Goal: Task Accomplishment & Management: Manage account settings

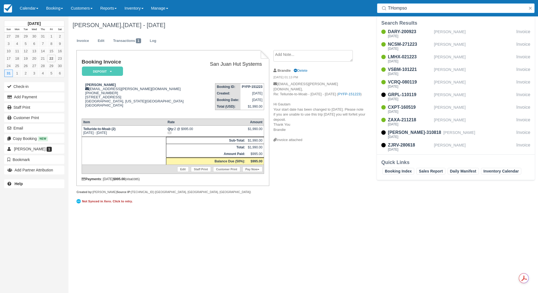
type input "THompson"
drag, startPoint x: 431, startPoint y: 7, endPoint x: 358, endPoint y: 12, distance: 73.8
click at [358, 12] on div "Menu Calendar Customer Inventory Month Week Day Booking Daily Manifest Daily Li…" at bounding box center [269, 8] width 538 height 16
type input "andrew"
click at [411, 45] on div "QDSF-060125" at bounding box center [410, 44] width 44 height 7
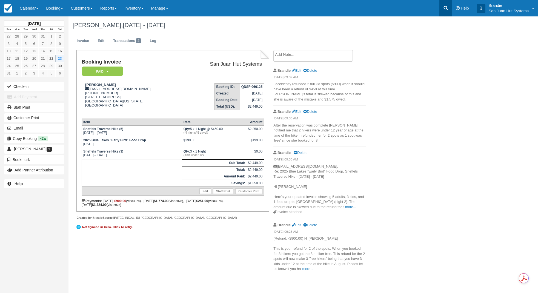
click at [448, 8] on icon at bounding box center [445, 7] width 5 height 5
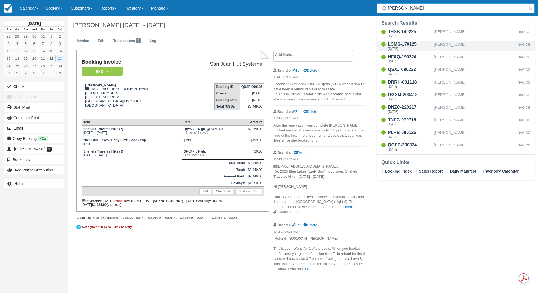
type input "rogers"
click at [397, 46] on div "LCMS-170125" at bounding box center [410, 44] width 44 height 7
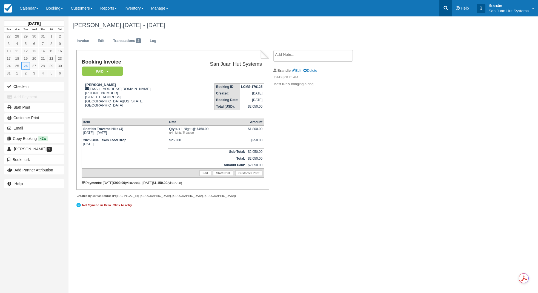
click at [442, 8] on link at bounding box center [445, 8] width 13 height 16
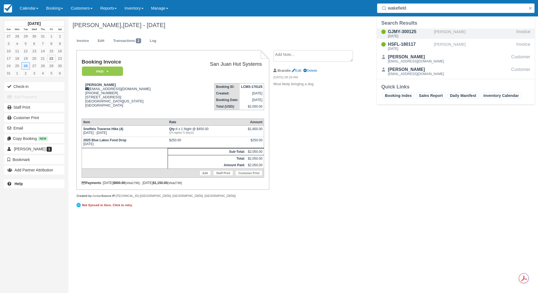
type input "wakefield"
click at [411, 32] on div "GJMY-300125" at bounding box center [410, 31] width 44 height 7
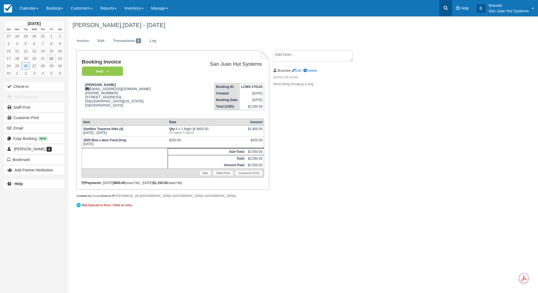
click at [447, 12] on link at bounding box center [445, 8] width 13 height 16
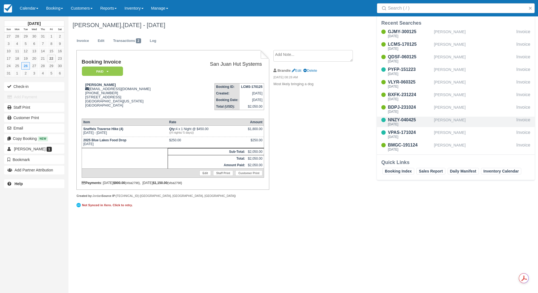
click at [453, 120] on div "[PERSON_NAME]" at bounding box center [474, 122] width 80 height 10
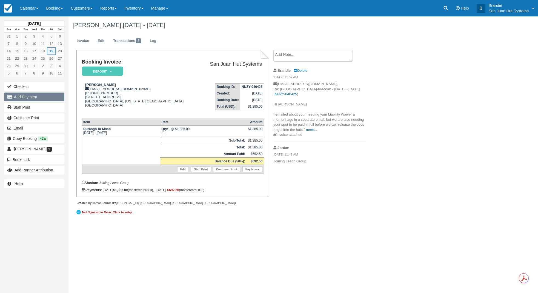
click at [24, 98] on button "Add Payment" at bounding box center [34, 97] width 60 height 9
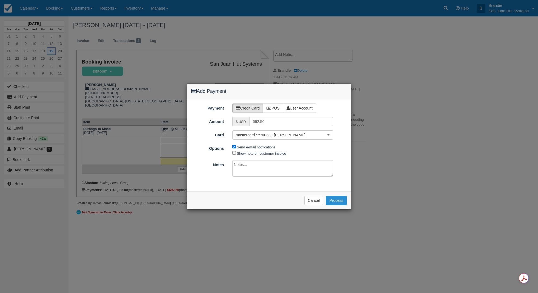
click at [336, 200] on button "Process" at bounding box center [336, 200] width 21 height 9
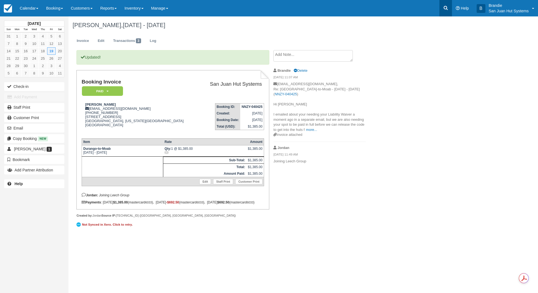
click at [451, 9] on link at bounding box center [445, 8] width 13 height 16
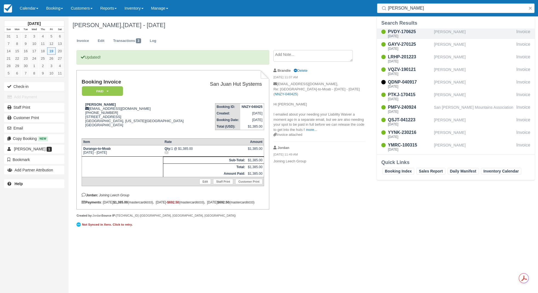
type input "[PERSON_NAME]"
click at [405, 33] on div "PVDY-170625" at bounding box center [410, 31] width 44 height 7
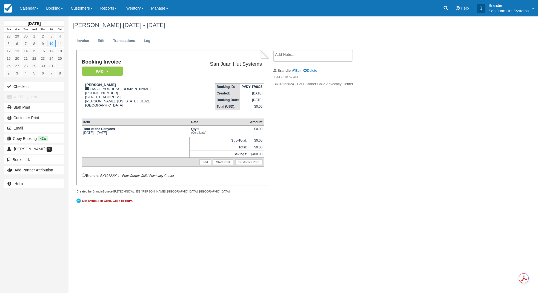
click at [153, 223] on div "October 2025 Sun Mon Tue Wed Thu Fri Sat 28 29 30 1 2 3 4 5 6 7 8 9 10 11 12 13…" at bounding box center [269, 154] width 538 height 277
click at [448, 10] on icon at bounding box center [445, 7] width 5 height 5
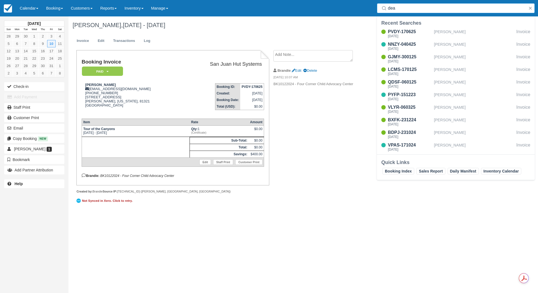
type input "deau"
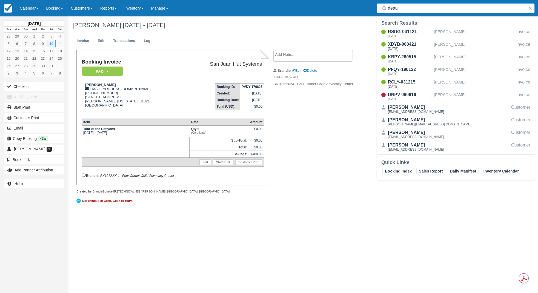
drag, startPoint x: 415, startPoint y: 9, endPoint x: 374, endPoint y: 10, distance: 41.4
click at [374, 10] on div "Search deau" at bounding box center [456, 8] width 164 height 16
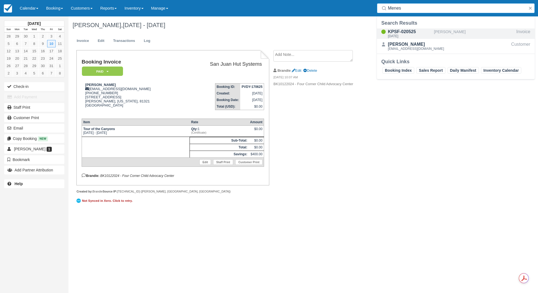
type input "Menes"
click at [402, 33] on div "KPSF-020525" at bounding box center [410, 31] width 44 height 7
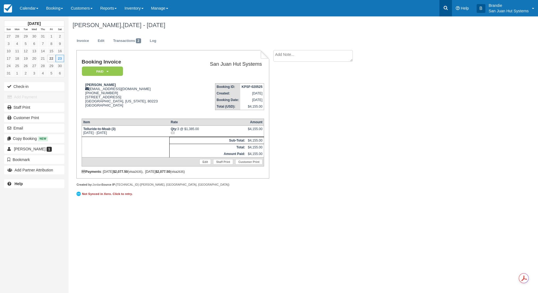
click at [442, 4] on link at bounding box center [445, 8] width 13 height 16
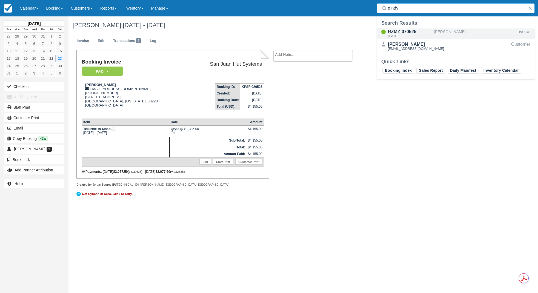
type input "gindy"
click at [414, 33] on div "RZMZ-070525" at bounding box center [410, 31] width 44 height 7
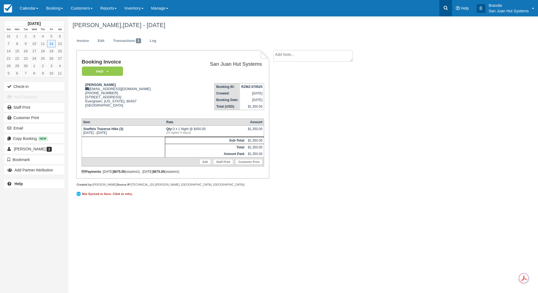
click at [441, 10] on link at bounding box center [445, 8] width 13 height 16
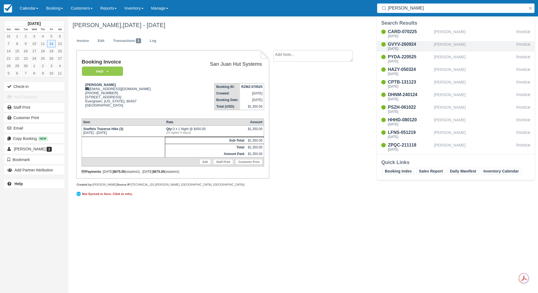
type input "[PERSON_NAME]"
click at [403, 44] on div "GVYV-260924" at bounding box center [410, 44] width 44 height 7
